Goal: Transaction & Acquisition: Purchase product/service

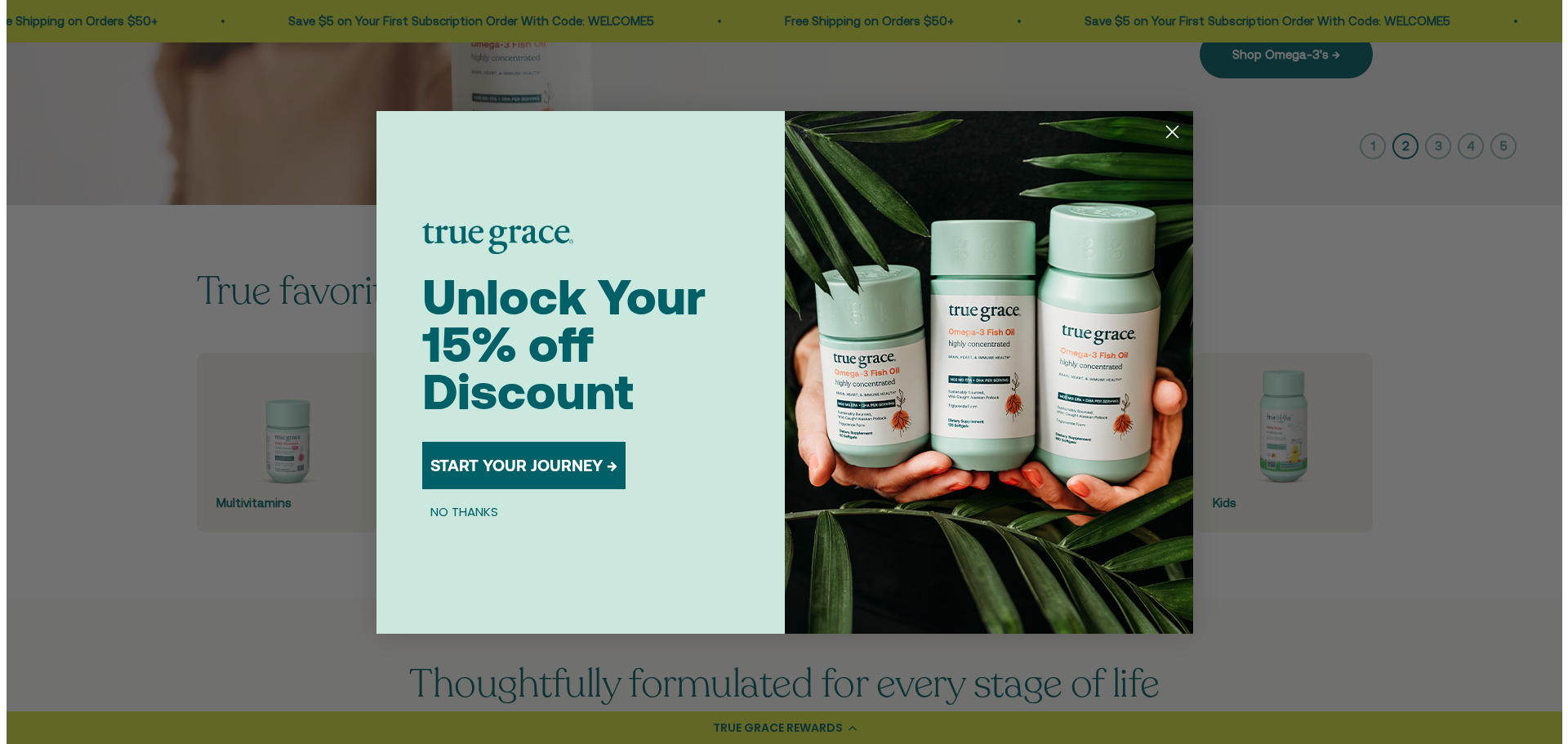
scroll to position [408, 0]
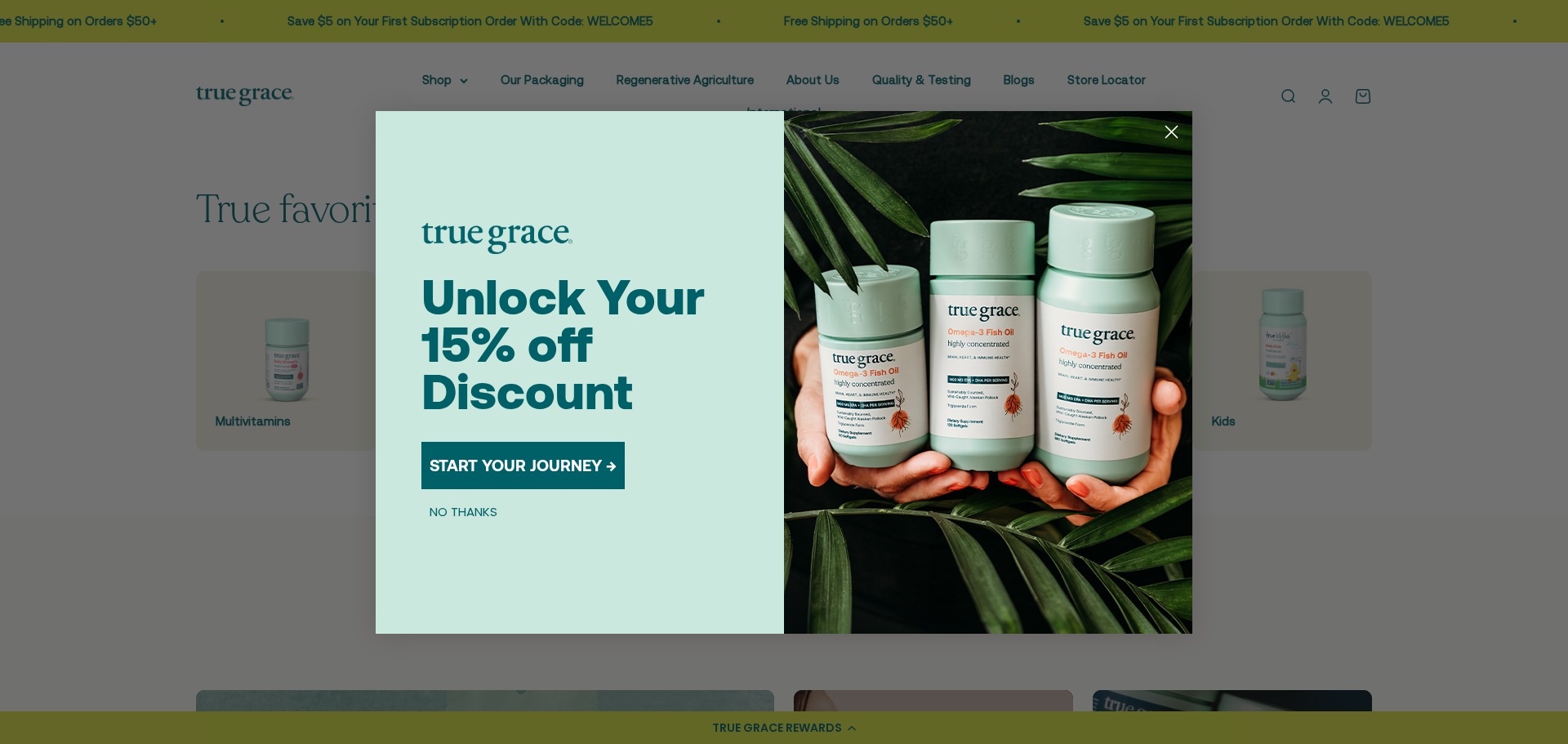
click at [1170, 126] on circle "Close dialog" at bounding box center [1172, 130] width 27 height 27
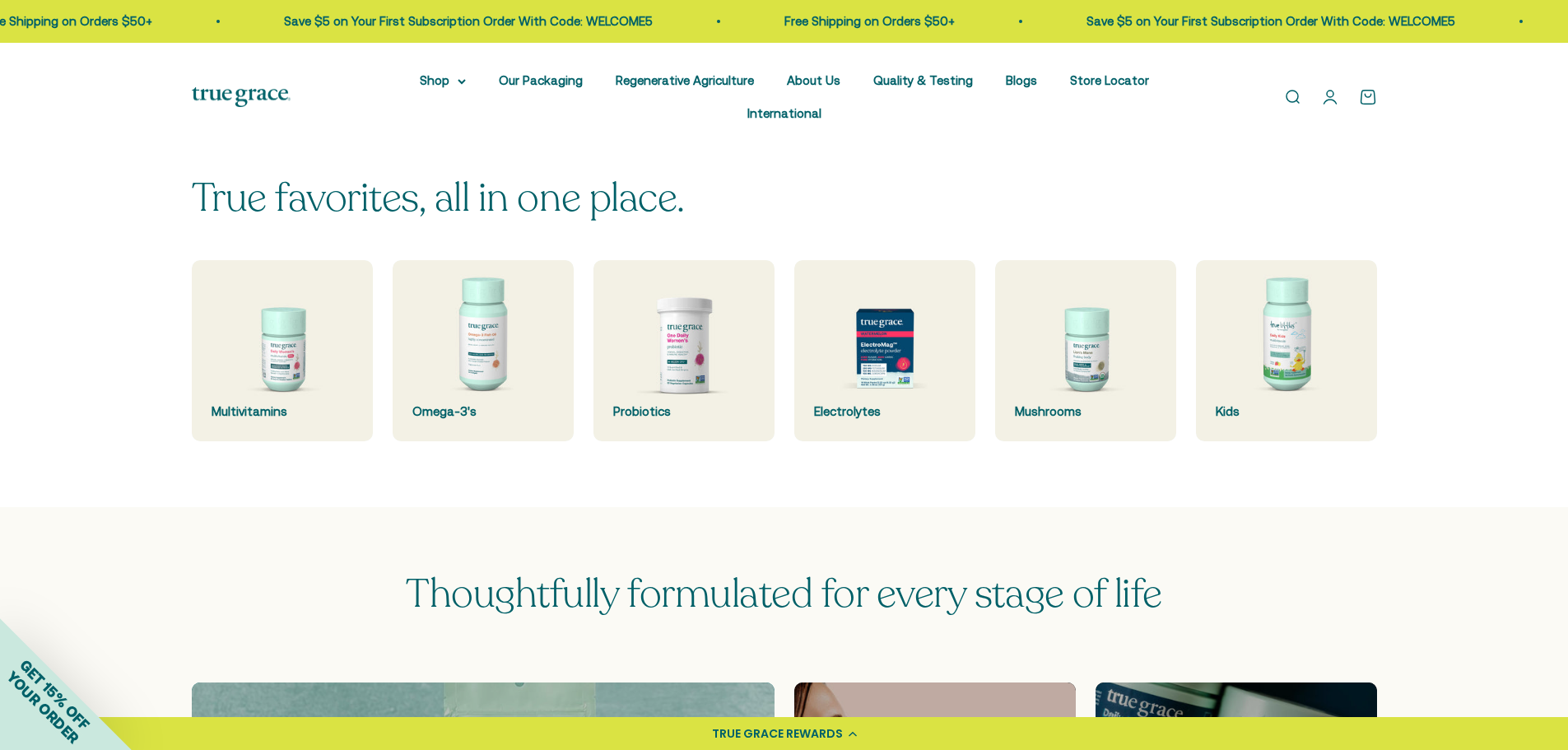
scroll to position [576, 0]
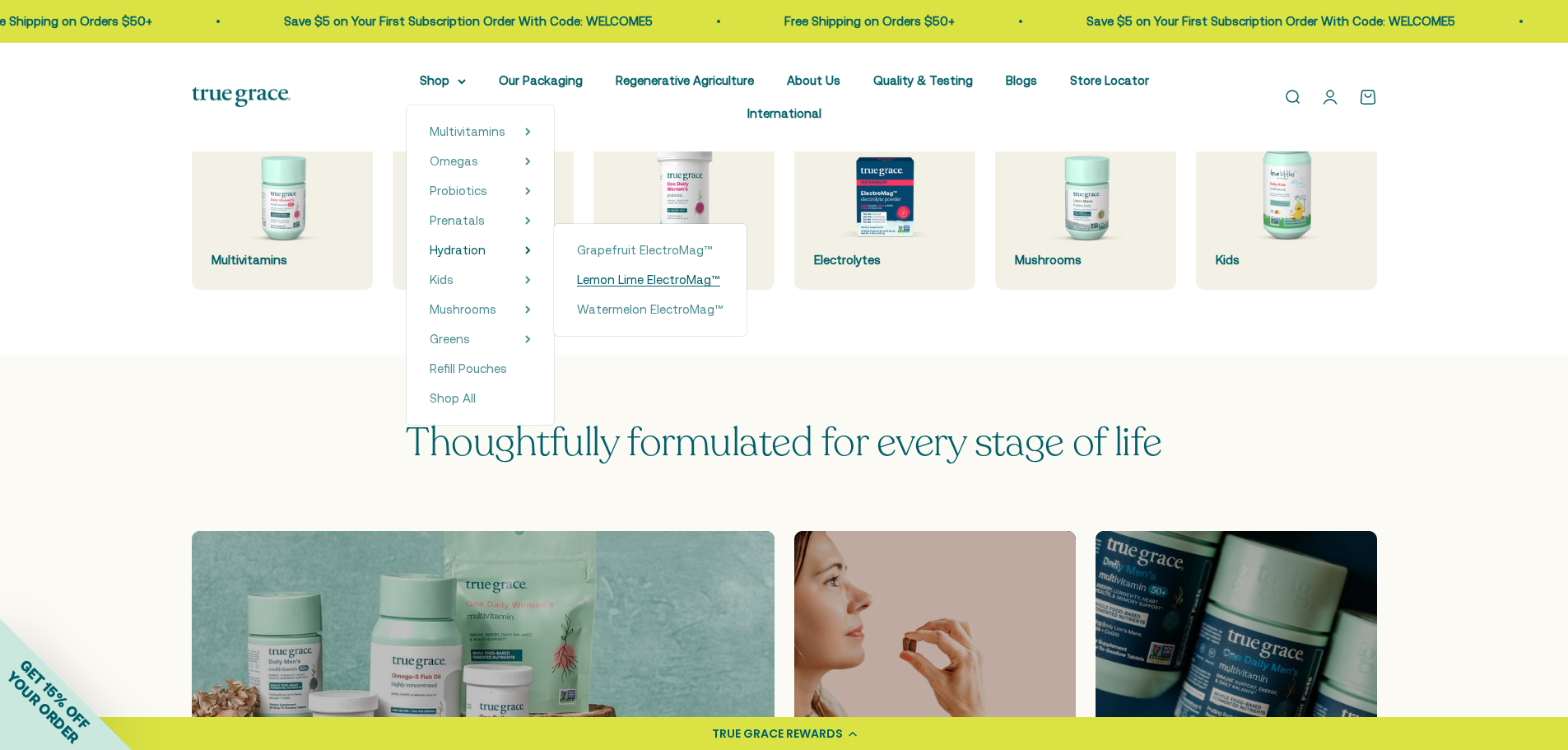
click at [580, 280] on span "Lemon Lime ElectroMag™" at bounding box center [648, 279] width 143 height 14
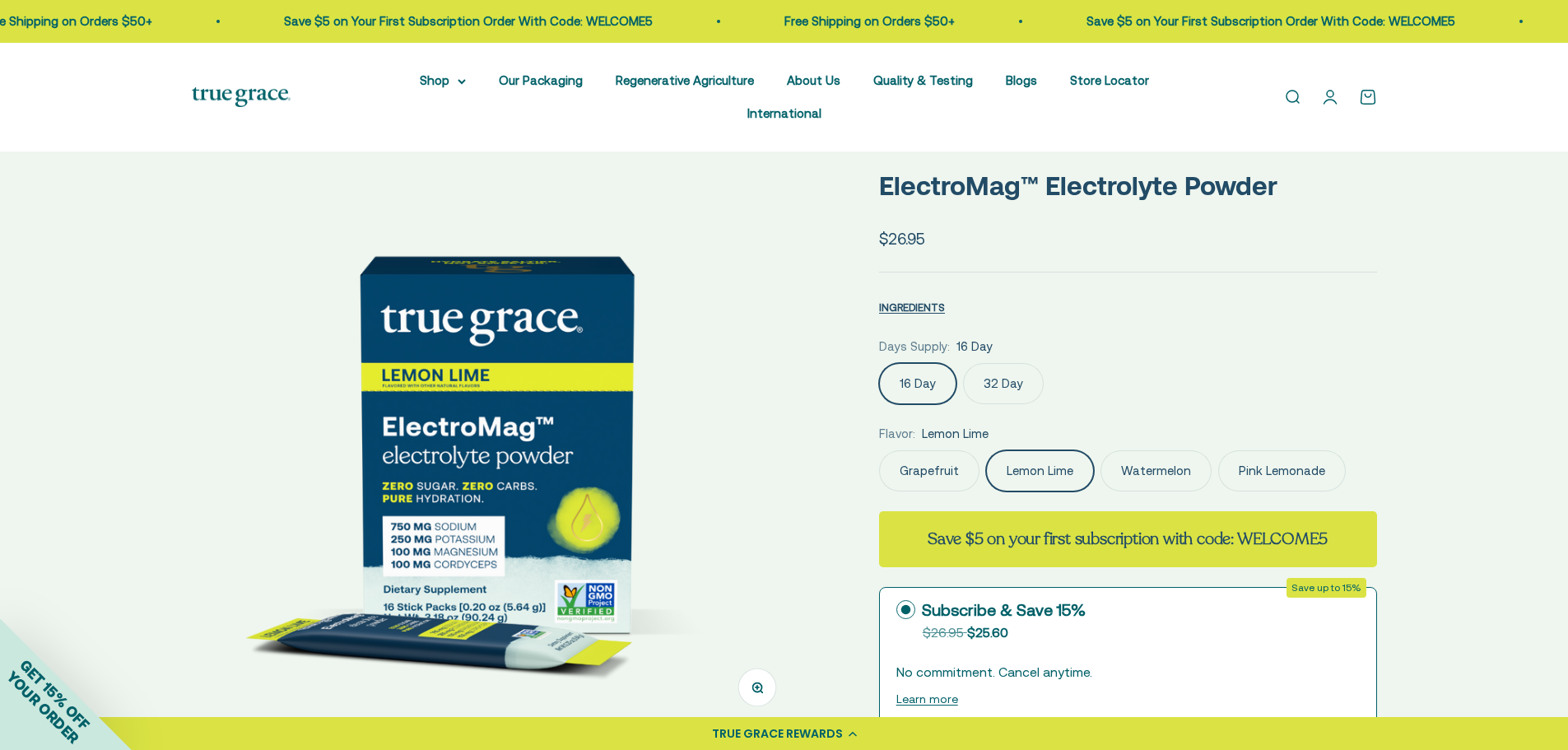
select select "3"
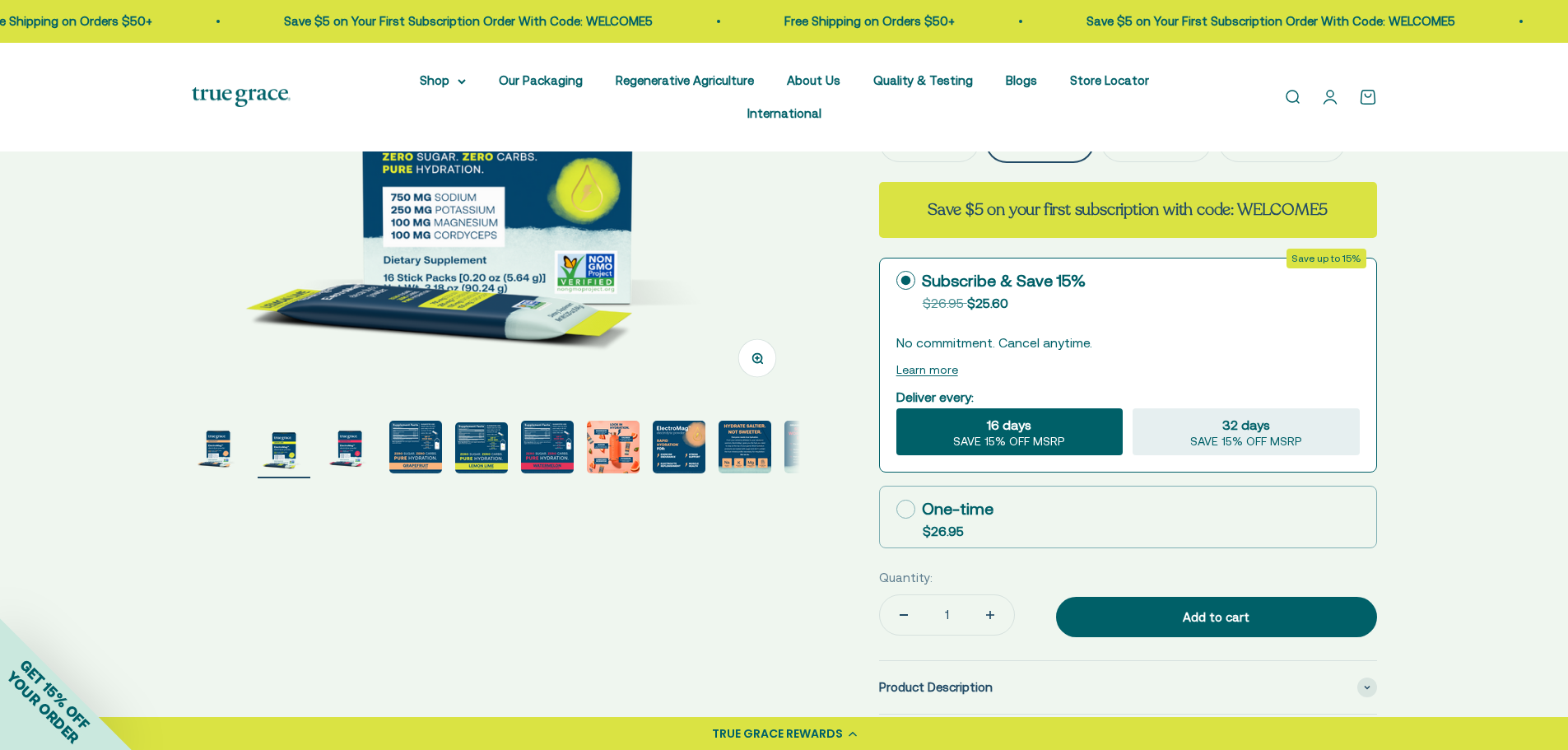
scroll to position [329, 0]
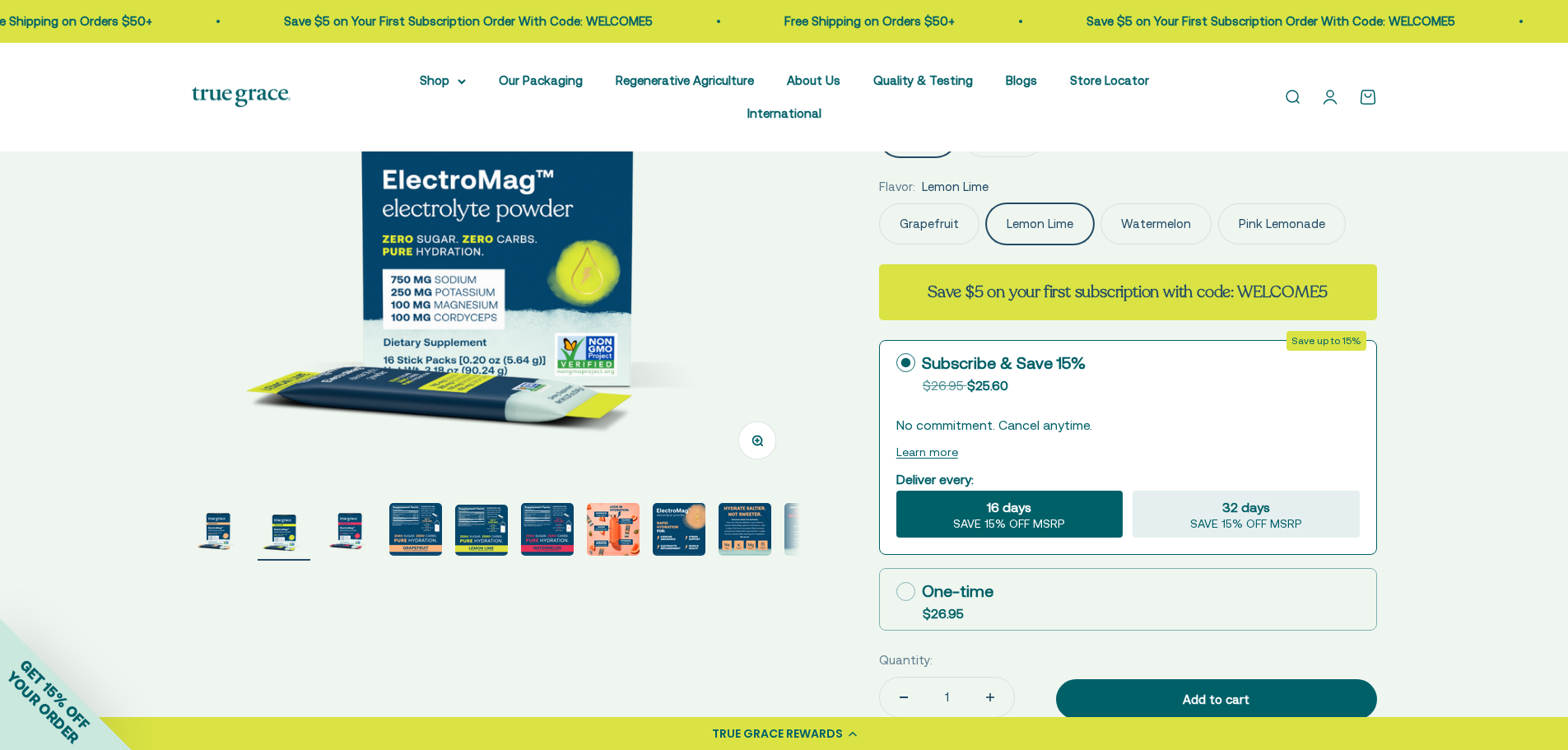
click at [1309, 203] on label "Pink Lemonade" at bounding box center [1282, 224] width 128 height 41
click at [879, 202] on input "Pink Lemonade" at bounding box center [879, 202] width 1 height 1
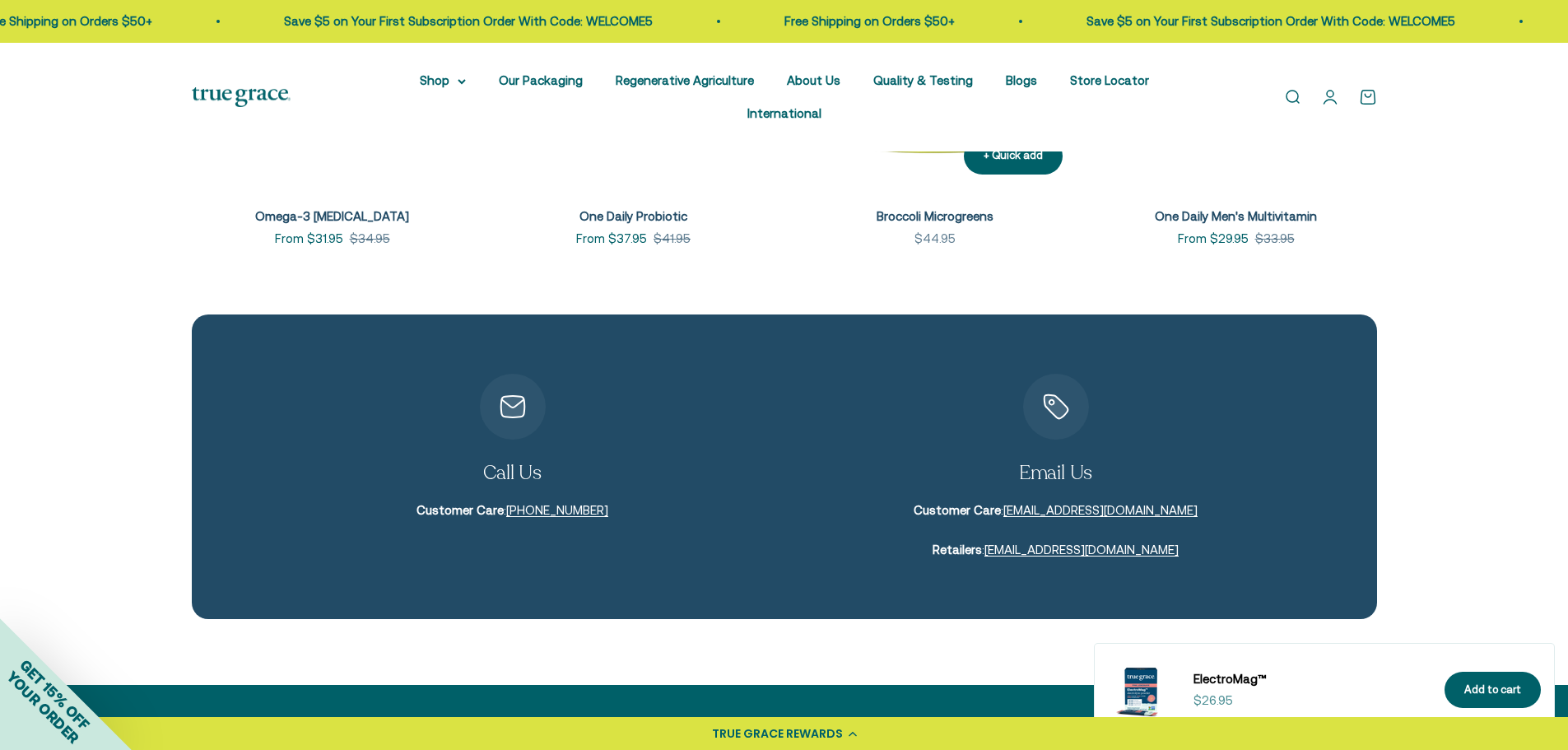
scroll to position [5184, 0]
